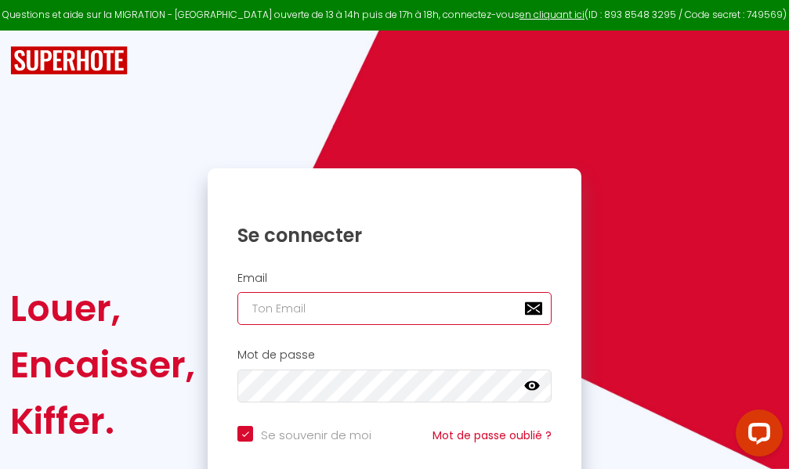
click at [406, 305] on input "email" at bounding box center [394, 308] width 314 height 33
type input "m"
checkbox input "true"
type input "ma"
checkbox input "true"
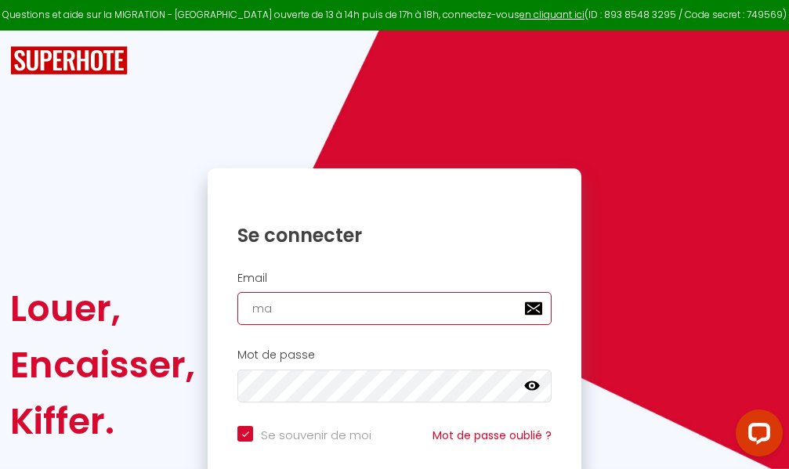
type input "mar"
checkbox input "true"
type input "marc"
checkbox input "true"
type input "marcd"
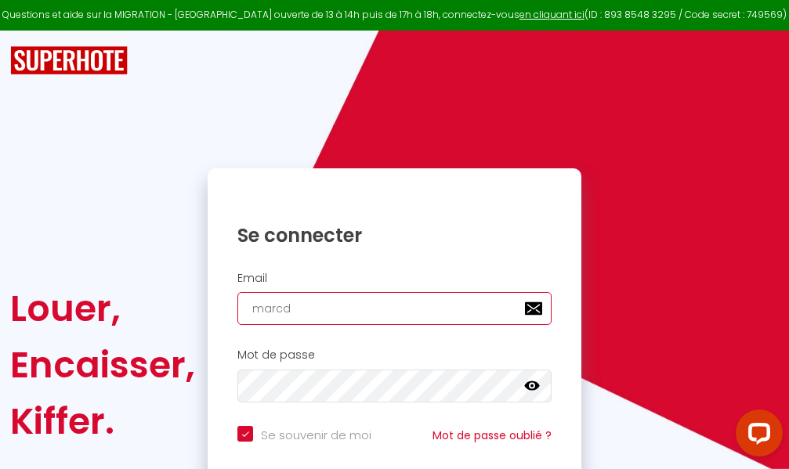
checkbox input "true"
type input "marcdp"
checkbox input "true"
type input "marcdpo"
checkbox input "true"
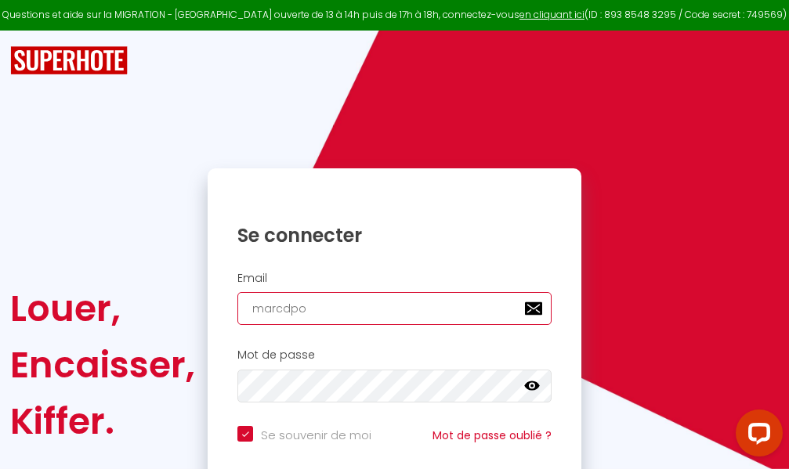
type input "marcdpoz"
checkbox input "true"
type input "marcdpoz."
checkbox input "true"
type input "marcdpoz.l"
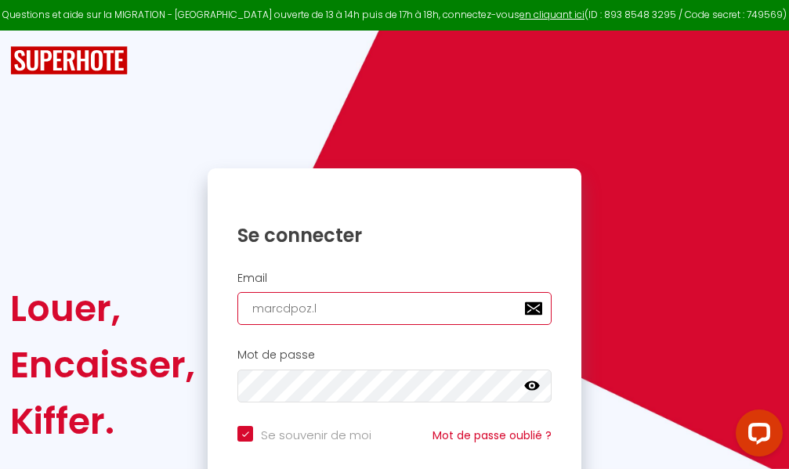
checkbox input "true"
type input "marcdpoz.lo"
checkbox input "true"
type input "marcdpoz.loc"
checkbox input "true"
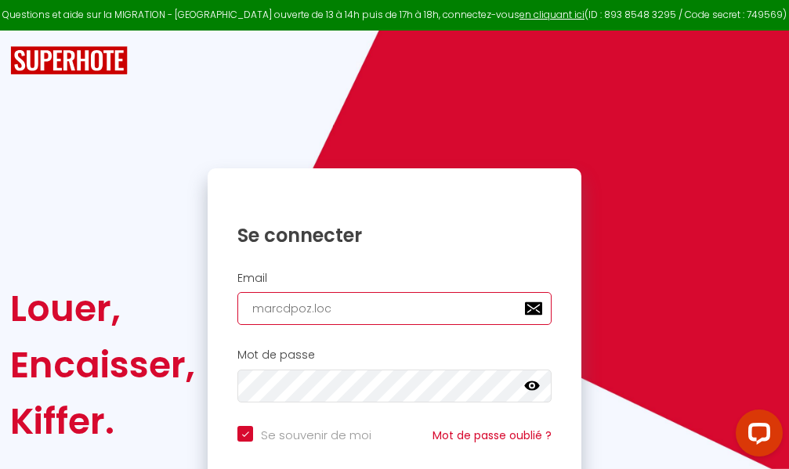
type input "marcdpoz.loca"
checkbox input "true"
type input "marcdpoz.locat"
checkbox input "true"
type input "marcdpoz.locati"
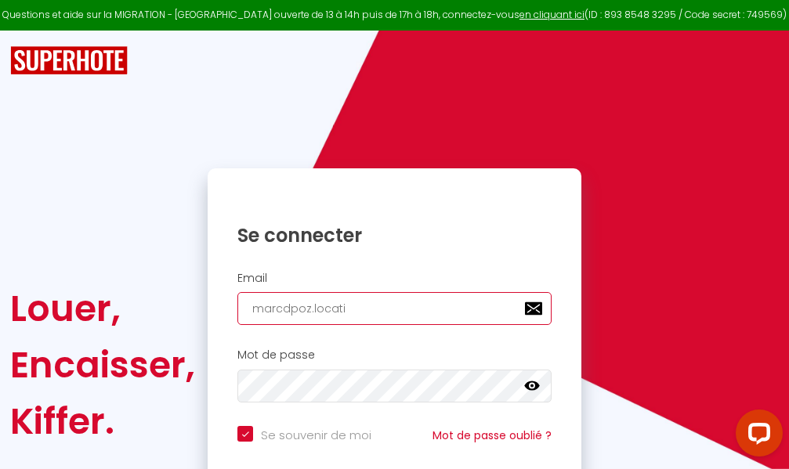
checkbox input "true"
type input "marcdpoz.locatio"
checkbox input "true"
type input "marcdpoz.location"
checkbox input "true"
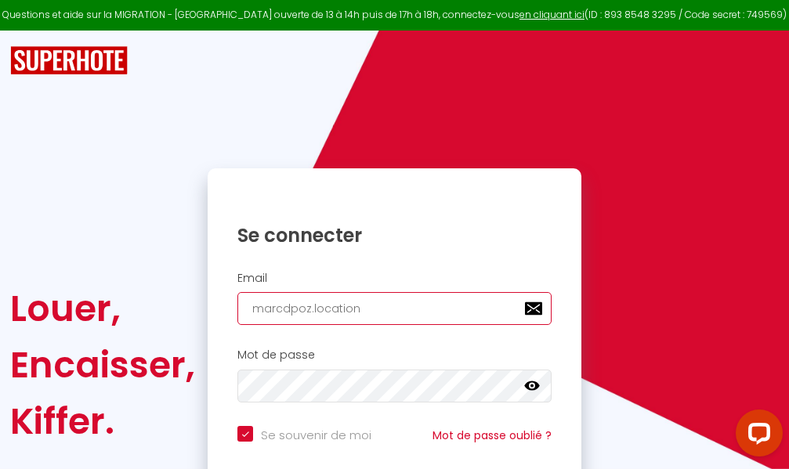
type input "marcdpoz.location@"
checkbox input "true"
type input "marcdpoz.location@g"
checkbox input "true"
type input "marcdpoz.location@gm"
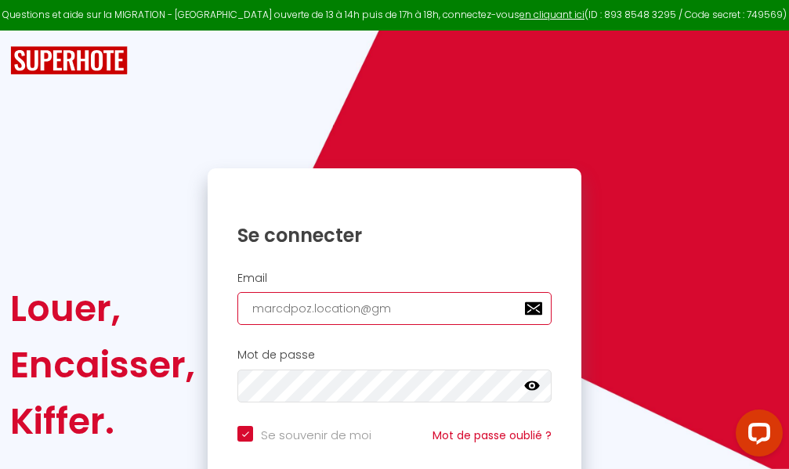
checkbox input "true"
type input "marcdpoz.location@gma"
checkbox input "true"
type input "marcdpoz.location@gmai"
checkbox input "true"
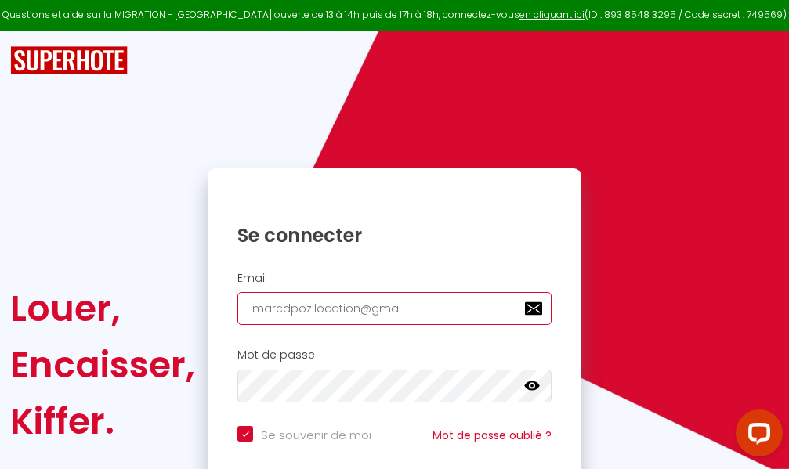
type input "[EMAIL_ADDRESS]"
checkbox input "true"
type input "[EMAIL_ADDRESS]."
checkbox input "true"
type input "marcdpoz.location@gmail.c"
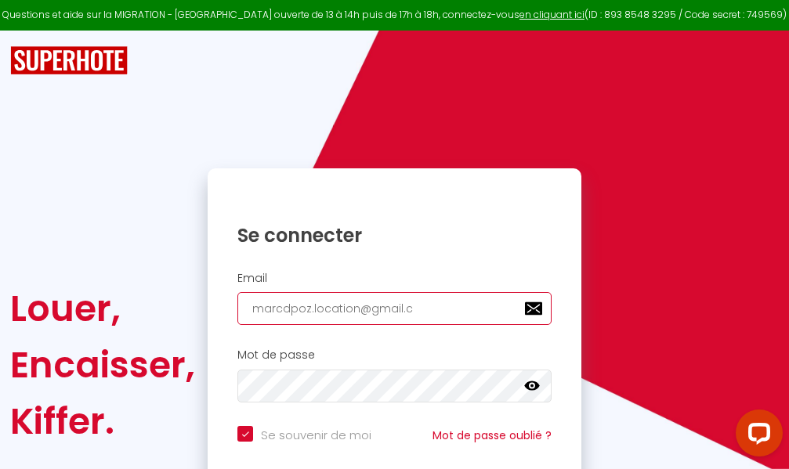
checkbox input "true"
type input "[EMAIL_ADDRESS][DOMAIN_NAME]"
checkbox input "true"
type input "[EMAIL_ADDRESS][DOMAIN_NAME]"
checkbox input "true"
